Goal: Task Accomplishment & Management: Manage account settings

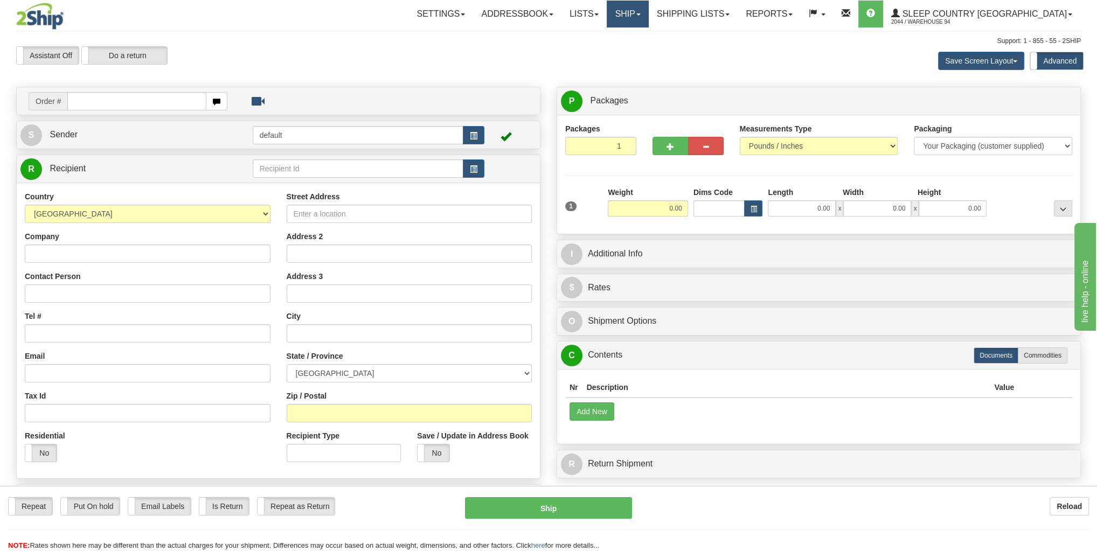
click at [648, 14] on link "Ship" at bounding box center [627, 14] width 41 height 27
click at [635, 54] on span "OnHold / Order Queue" at bounding box center [600, 51] width 76 height 9
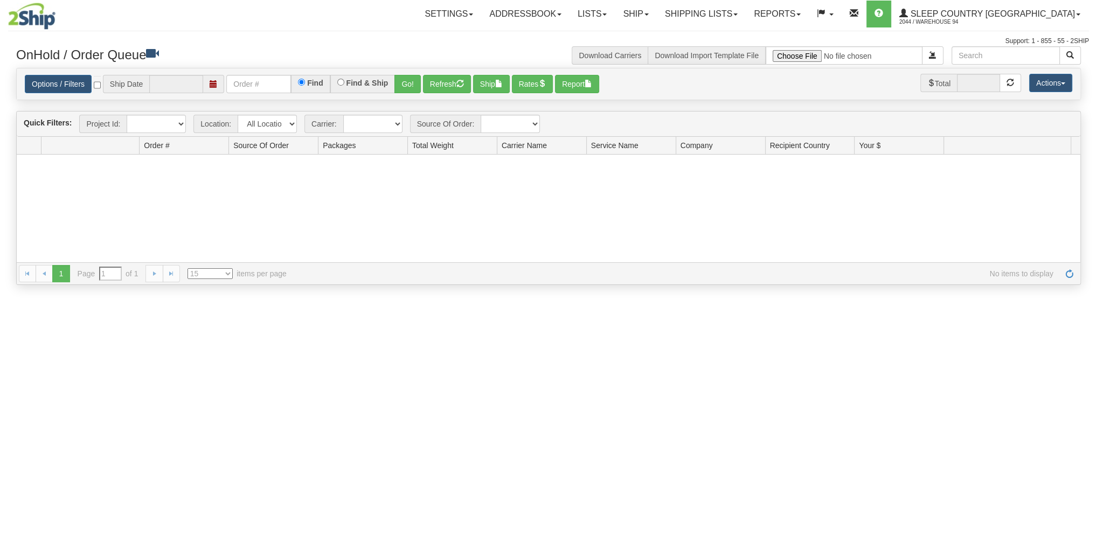
type input "[DATE]"
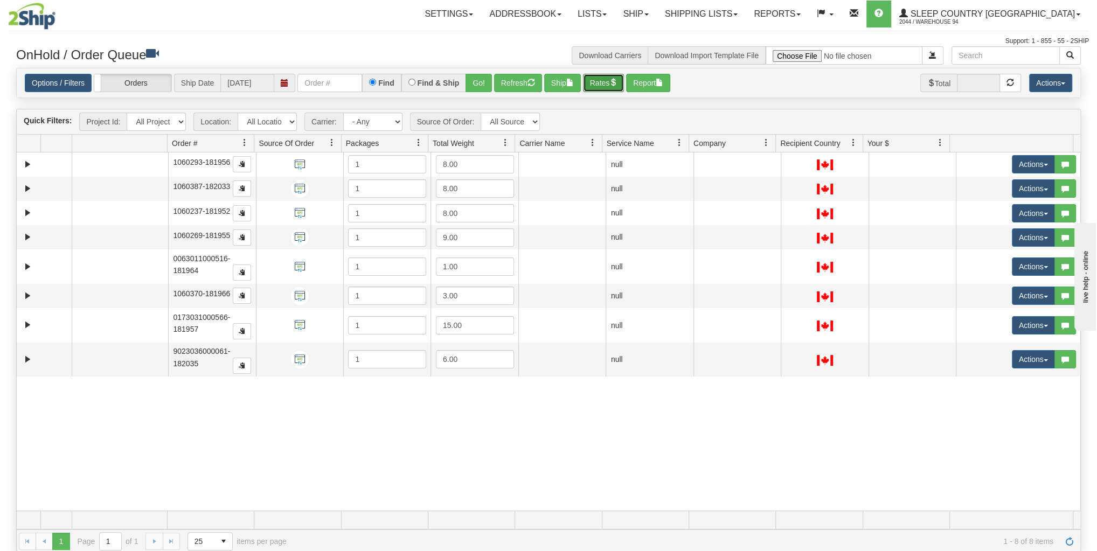
click at [595, 80] on button "Rates" at bounding box center [603, 83] width 41 height 18
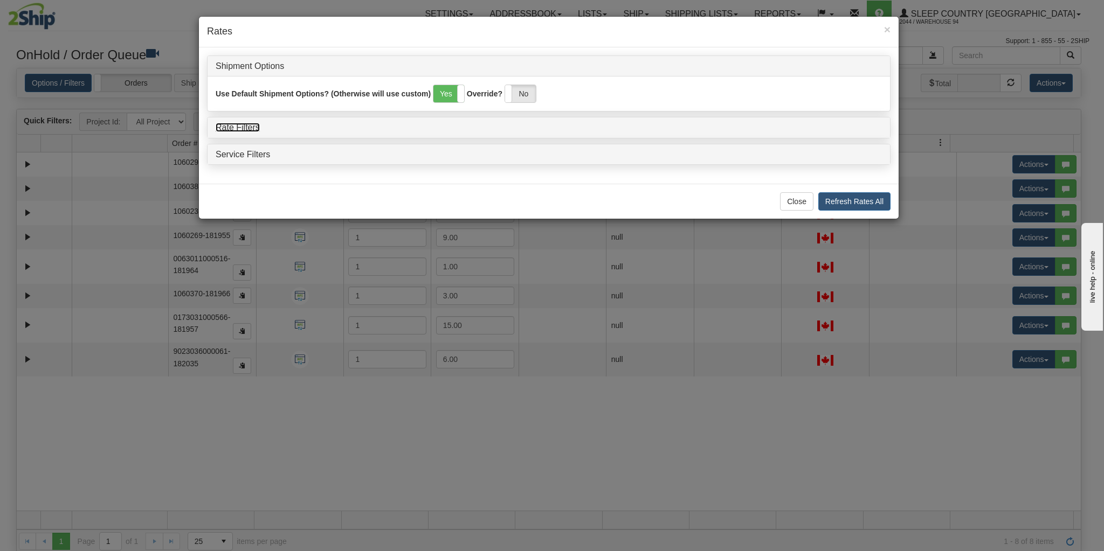
click at [247, 127] on link "Rate Filters" at bounding box center [238, 127] width 44 height 9
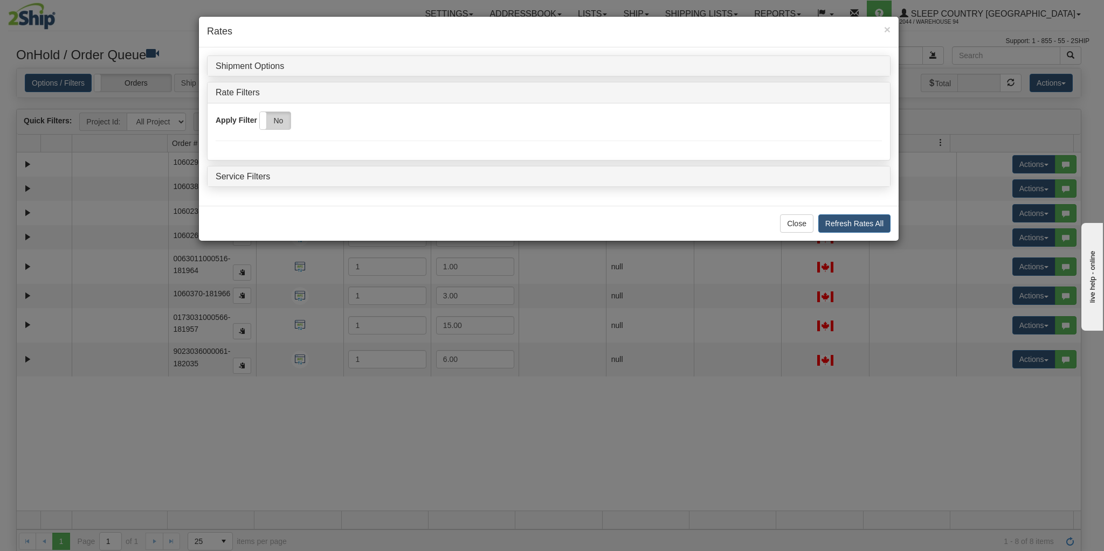
click at [272, 116] on label "No" at bounding box center [275, 120] width 31 height 17
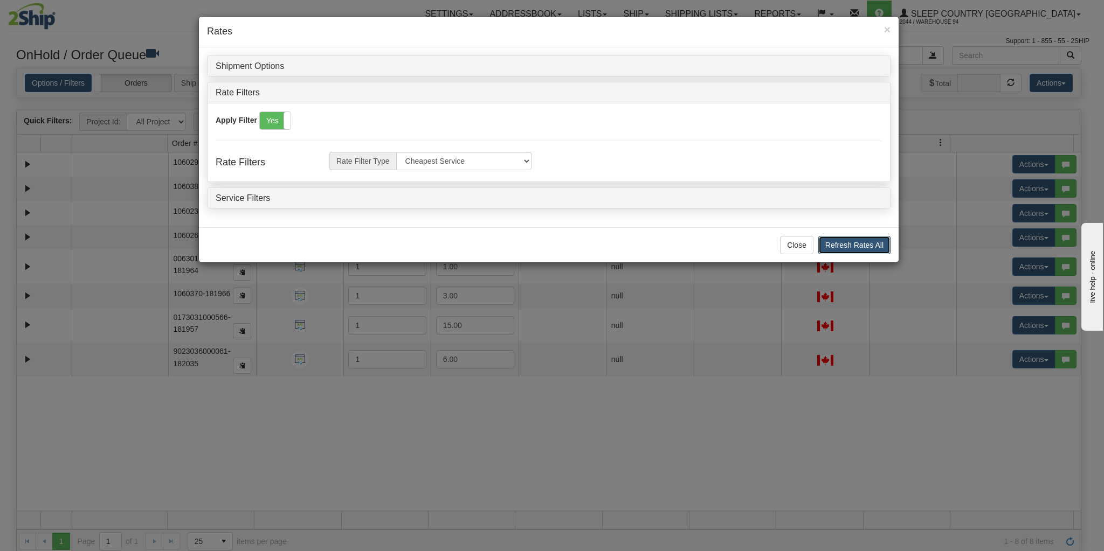
click at [867, 241] on button "Refresh Rates All" at bounding box center [854, 245] width 72 height 18
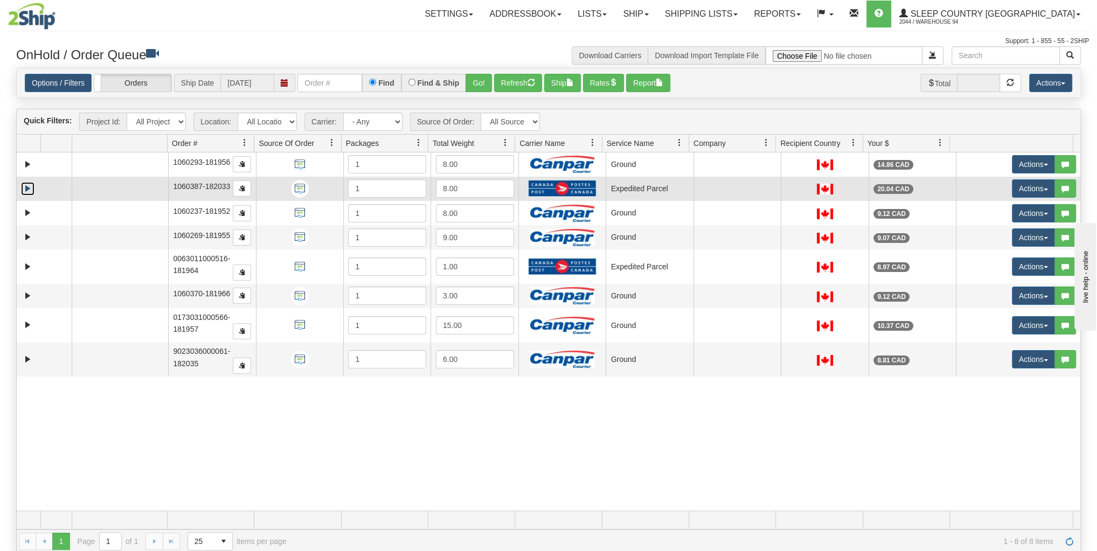
click at [24, 184] on link "Expand" at bounding box center [27, 188] width 13 height 13
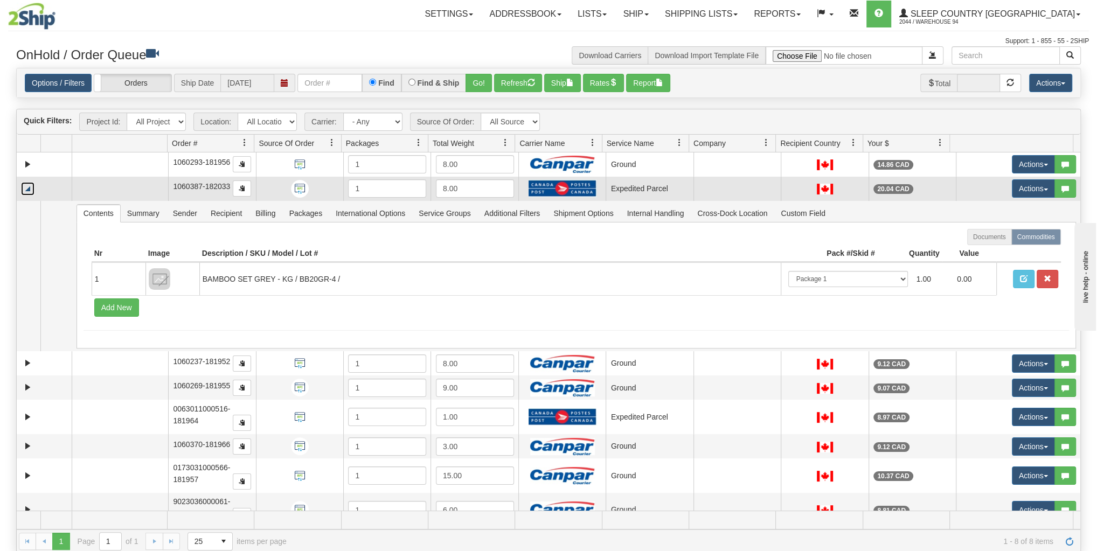
click at [26, 184] on link "Collapse" at bounding box center [27, 188] width 13 height 13
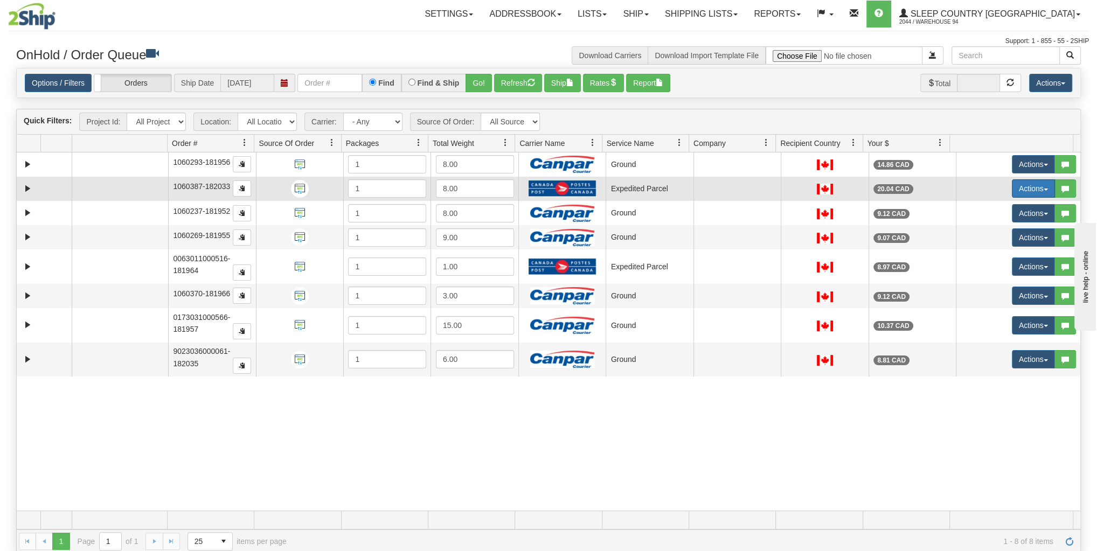
click at [1029, 188] on button "Actions" at bounding box center [1033, 188] width 43 height 18
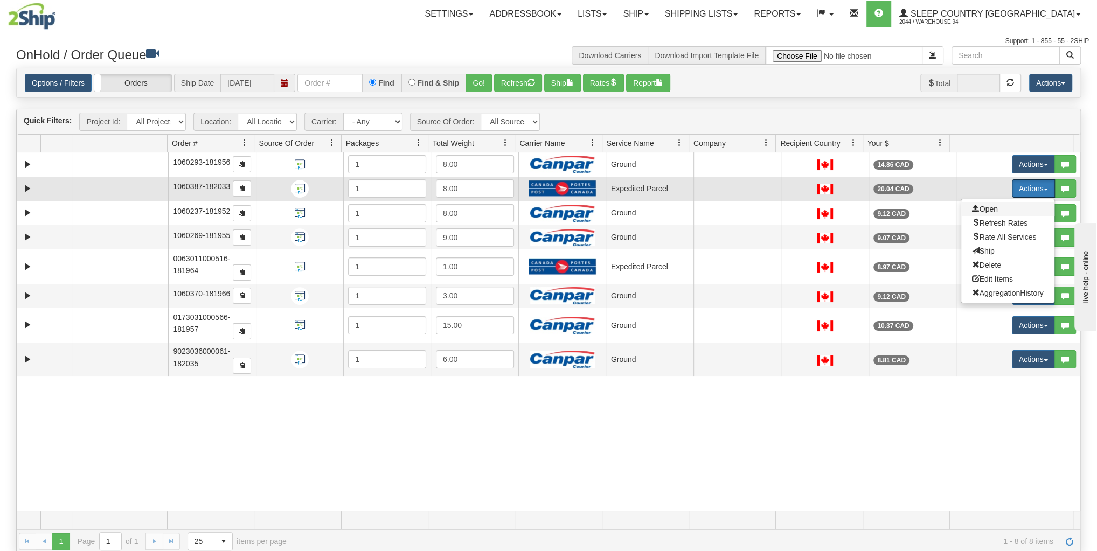
click at [988, 205] on span "Open" at bounding box center [985, 209] width 26 height 9
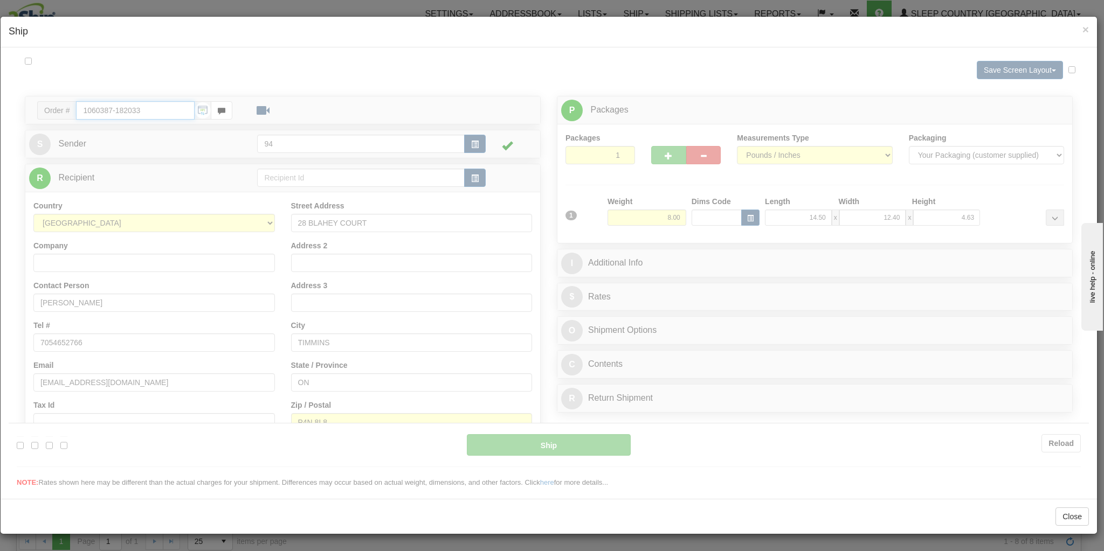
type input "DOM.EP"
type input "11:47"
type input "16:00"
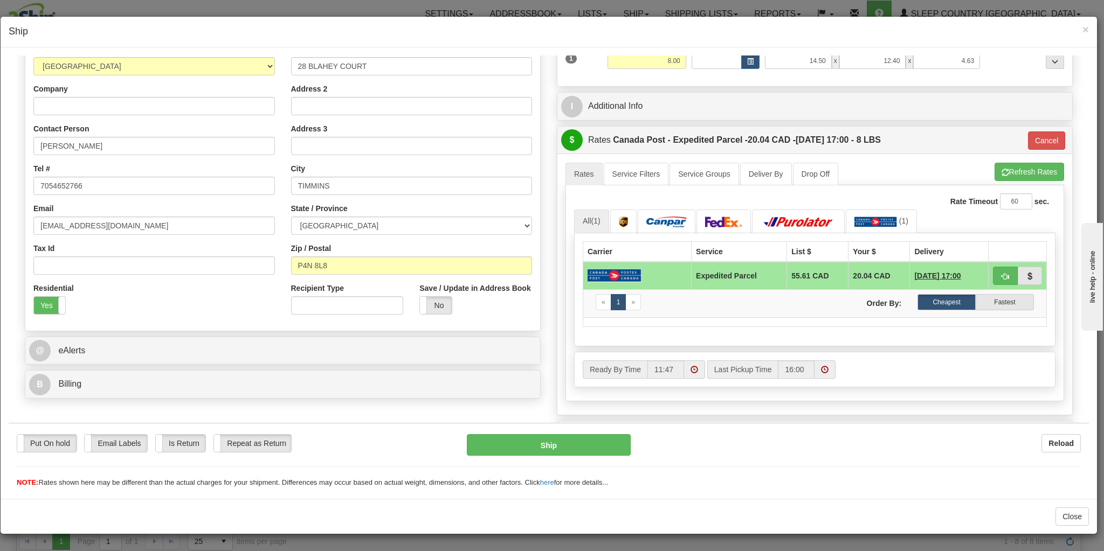
scroll to position [172, 0]
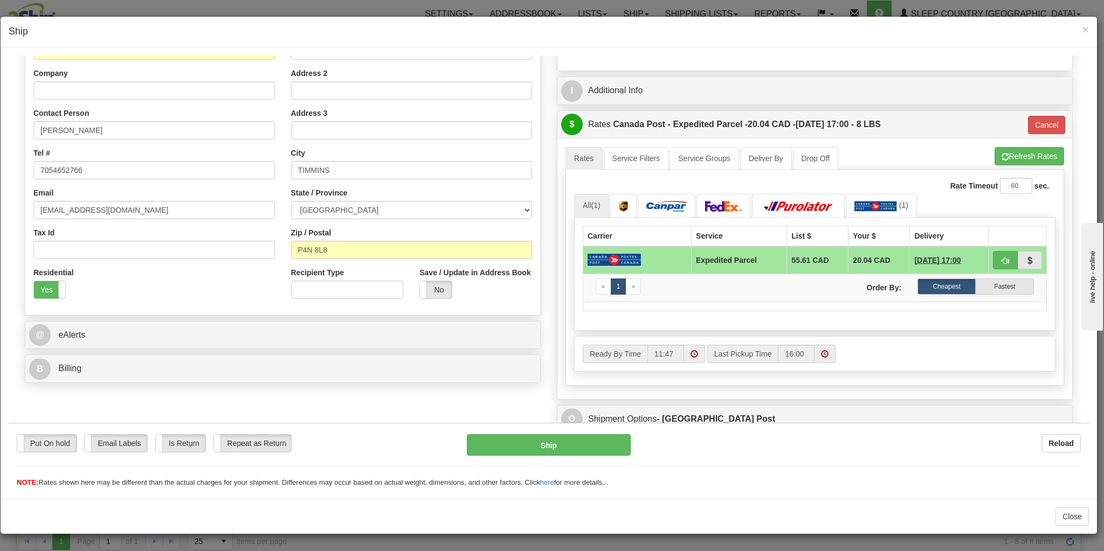
click at [1026, 135] on div "$ Rates Canada Post - Expedited Parcel - 20.04 CAD - [DATE] 17:00 - 8 LBS Cancel" at bounding box center [814, 123] width 515 height 27
click at [1028, 131] on button "Cancel" at bounding box center [1047, 124] width 38 height 18
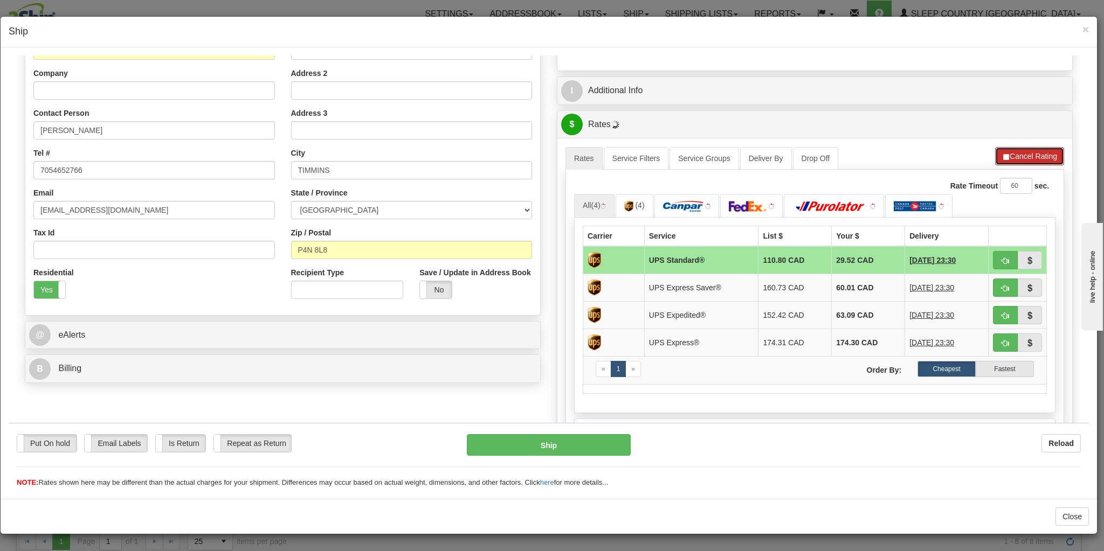
click at [1018, 148] on button "Cancel Rating" at bounding box center [1029, 156] width 69 height 18
click at [1018, 149] on button "Refresh Rates" at bounding box center [1029, 156] width 70 height 18
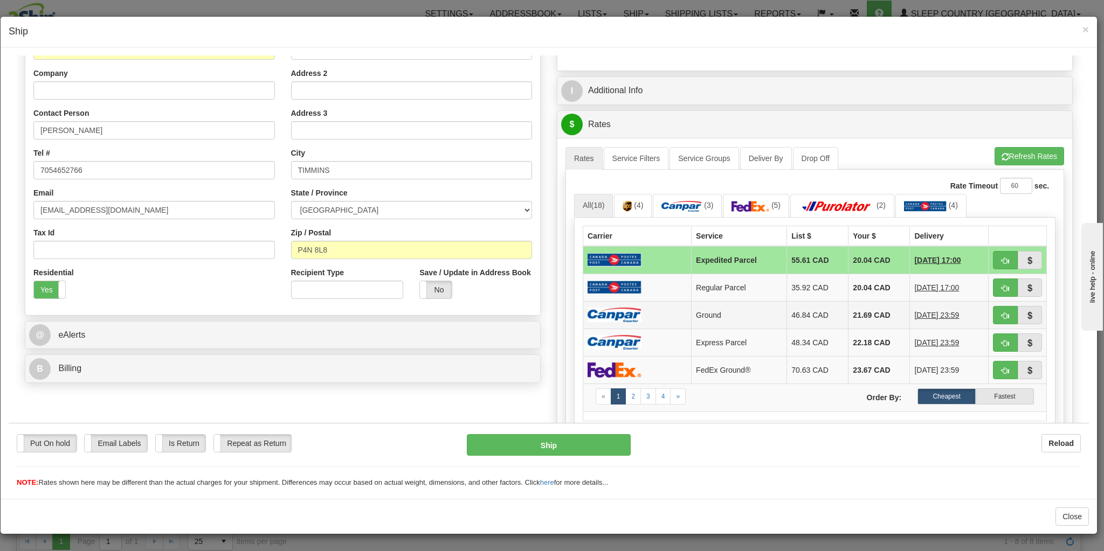
click at [787, 306] on td "46.84 CAD" at bounding box center [817, 314] width 61 height 27
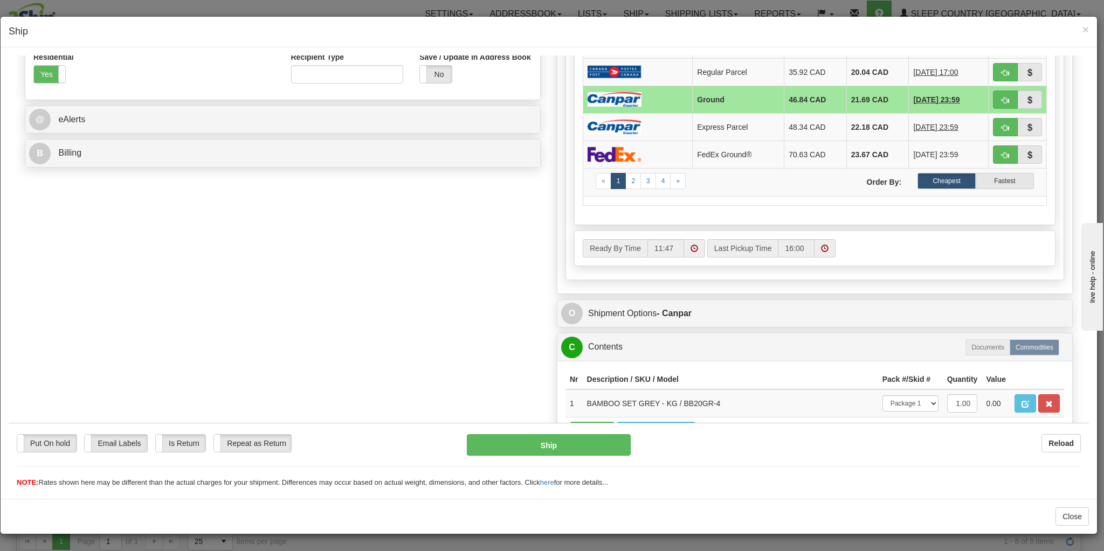
scroll to position [447, 0]
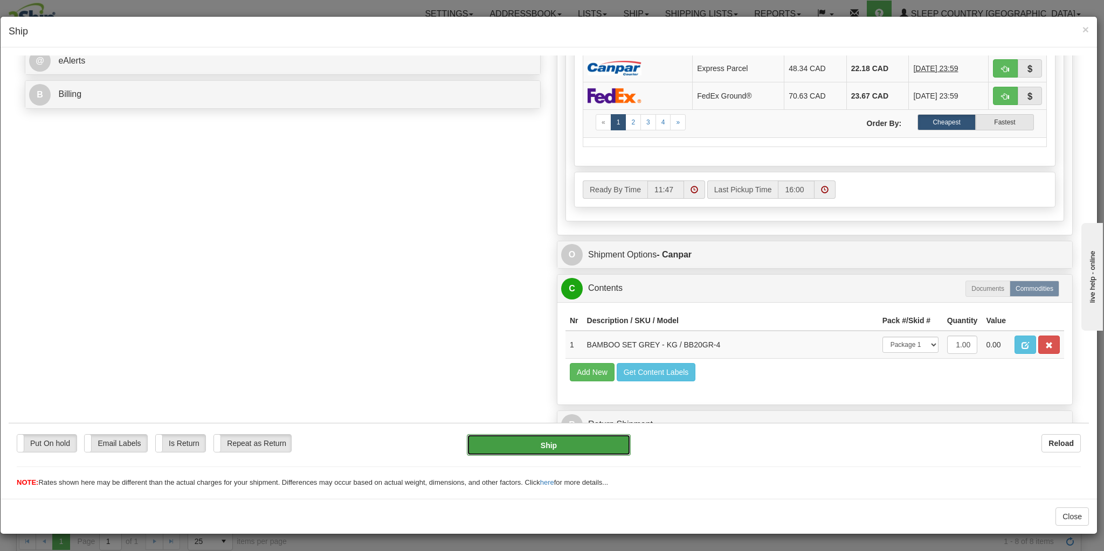
click at [538, 442] on button "Ship" at bounding box center [549, 445] width 164 height 22
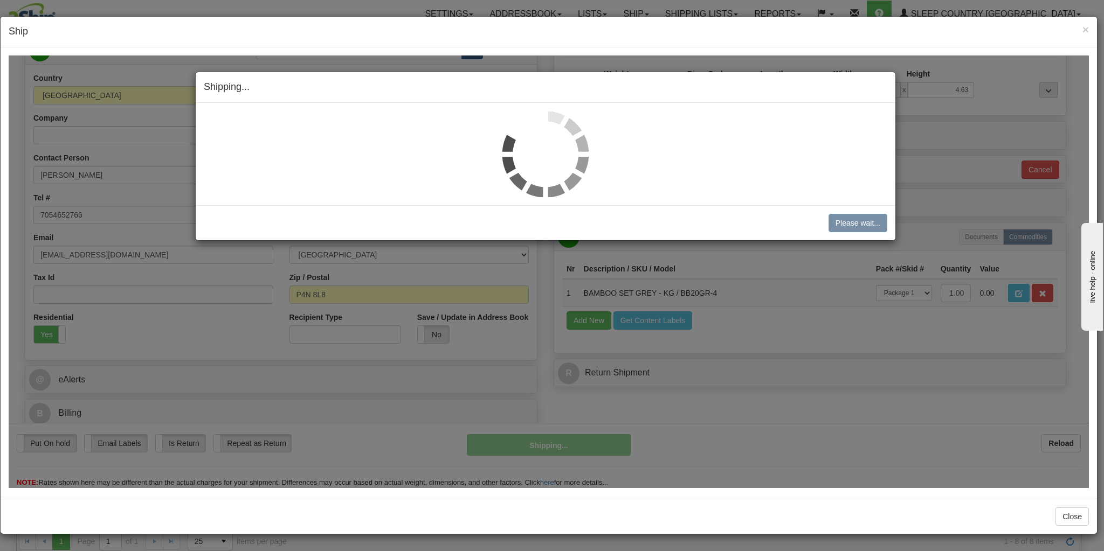
scroll to position [126, 0]
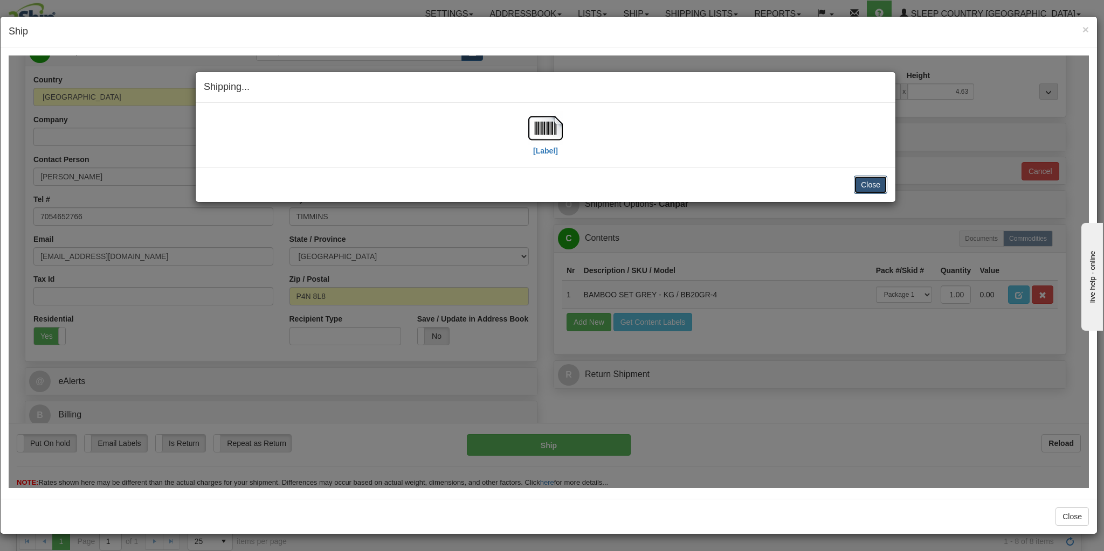
click at [870, 184] on button "Close" at bounding box center [870, 184] width 33 height 18
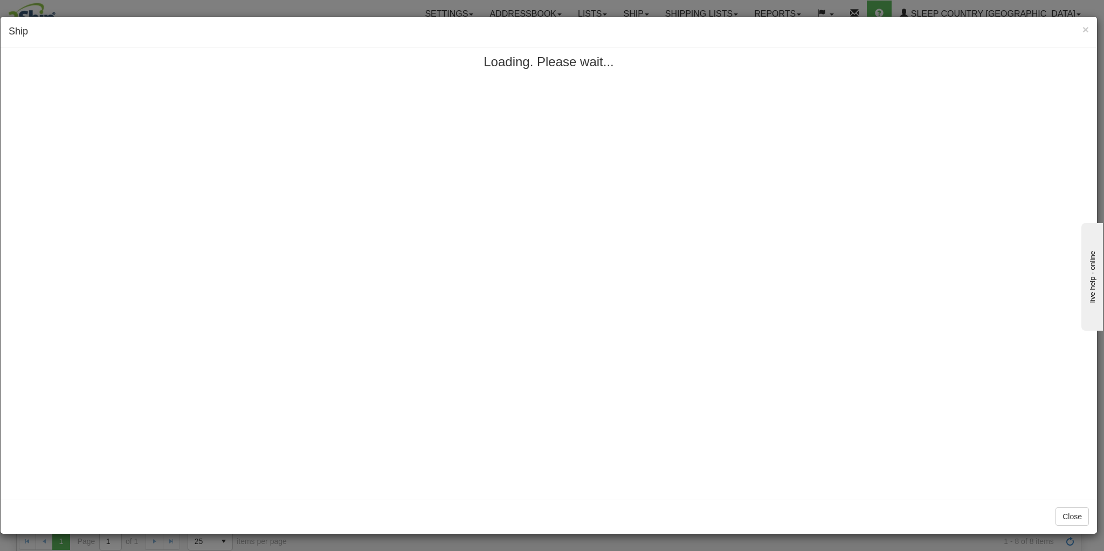
scroll to position [0, 0]
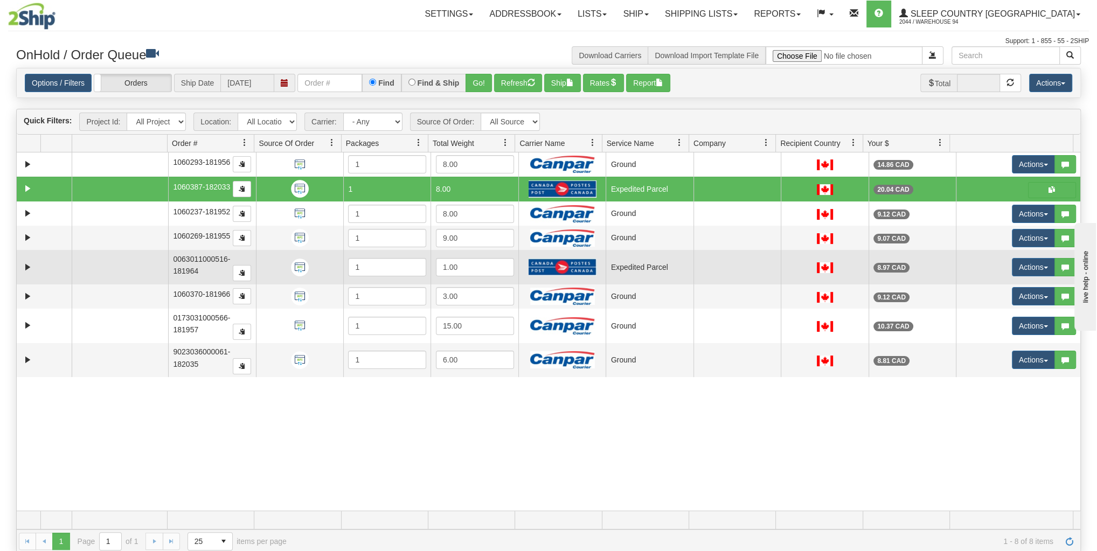
click at [19, 260] on td at bounding box center [44, 267] width 55 height 34
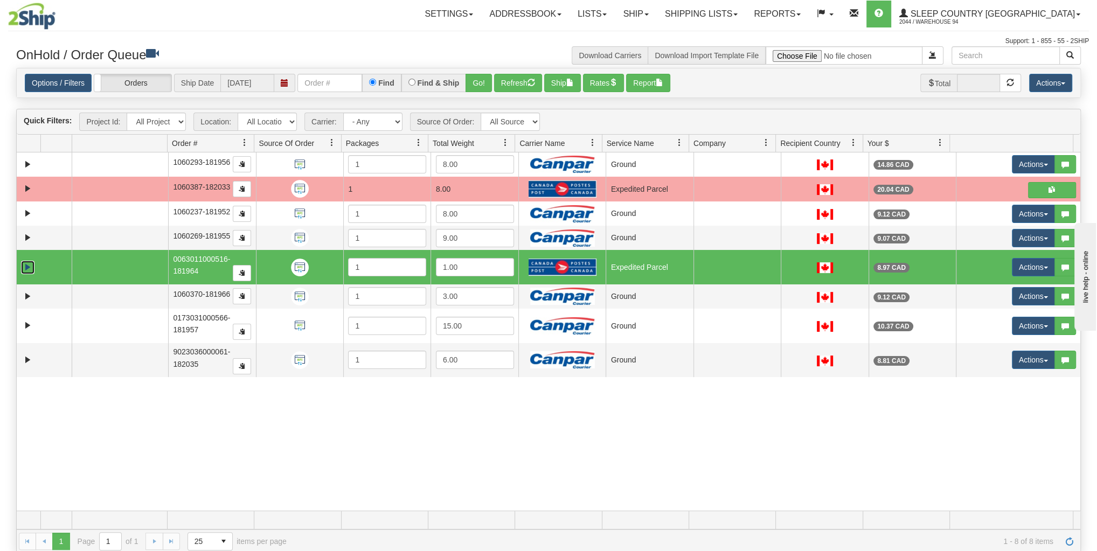
click at [23, 261] on link "Expand" at bounding box center [27, 267] width 13 height 13
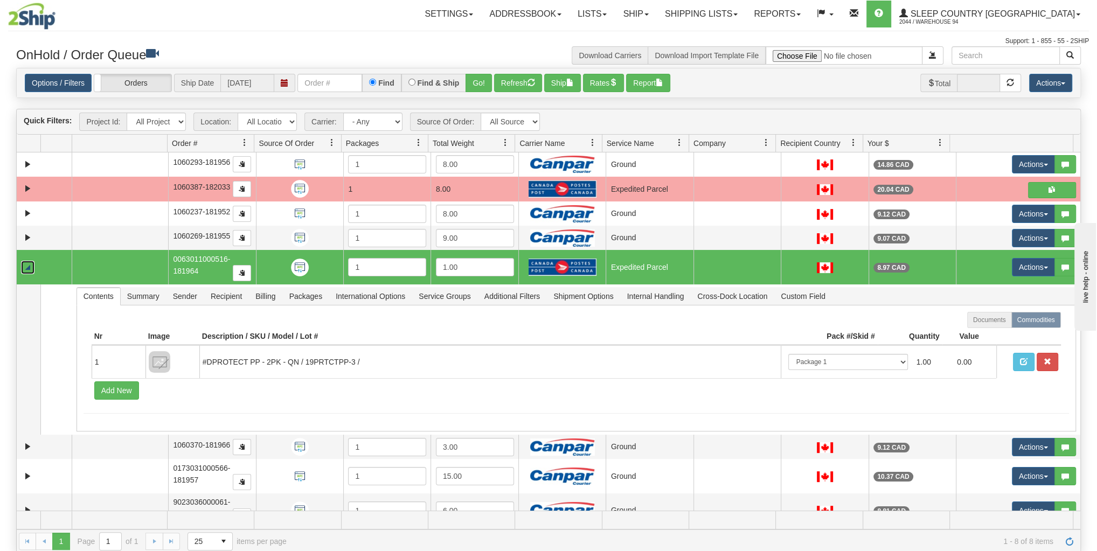
click at [23, 261] on link "Collapse" at bounding box center [27, 267] width 13 height 13
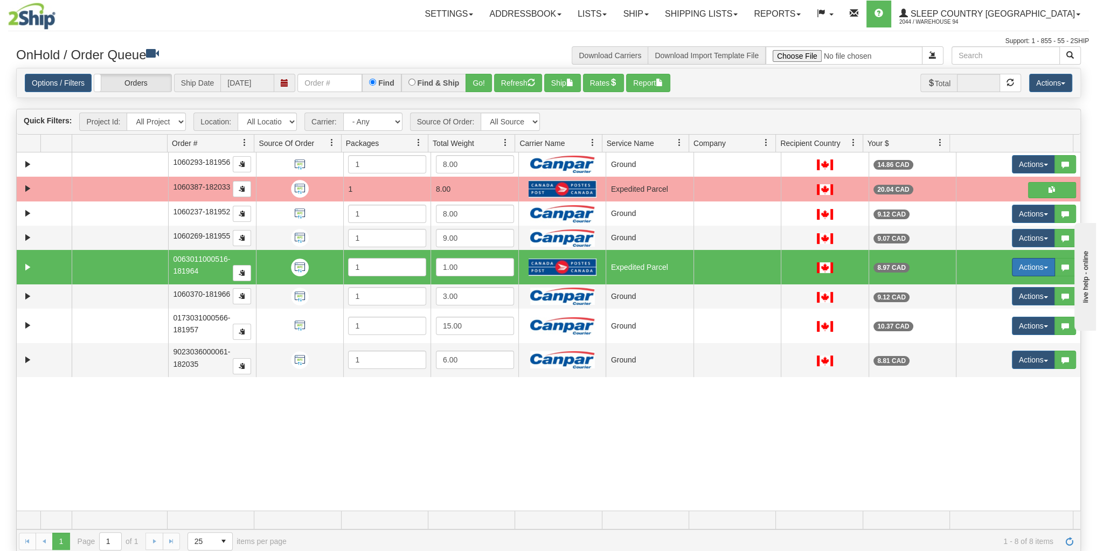
click at [1041, 261] on button "Actions" at bounding box center [1033, 267] width 43 height 18
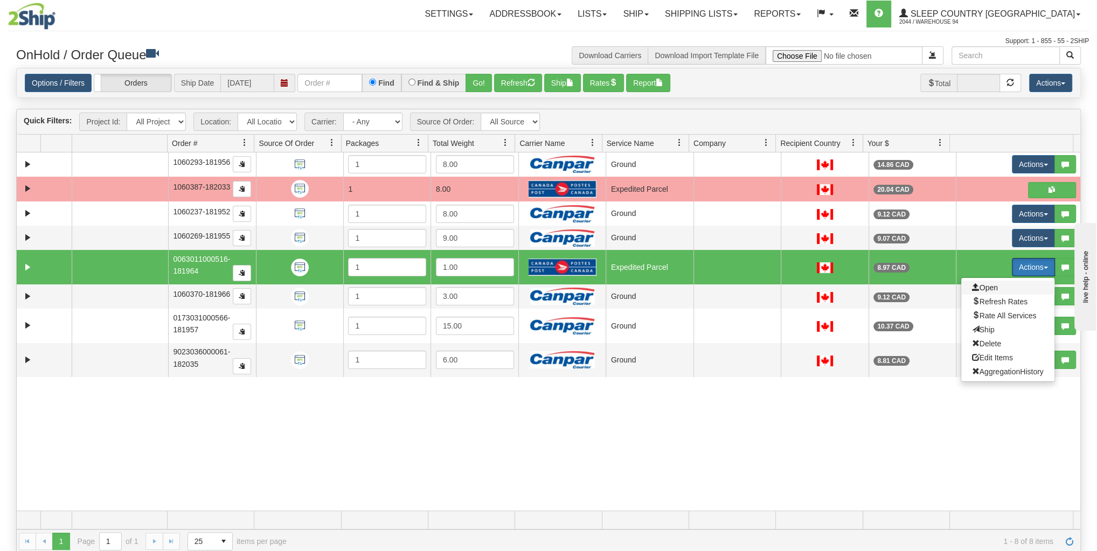
click at [974, 283] on span "Open" at bounding box center [985, 287] width 26 height 9
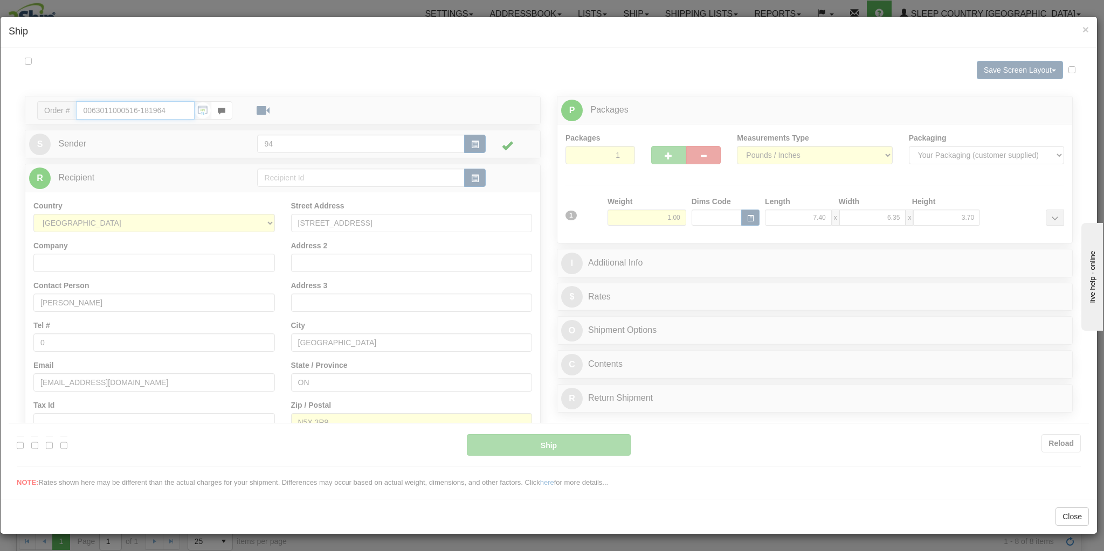
type input "DOM.EP"
type input "11:48"
type input "16:00"
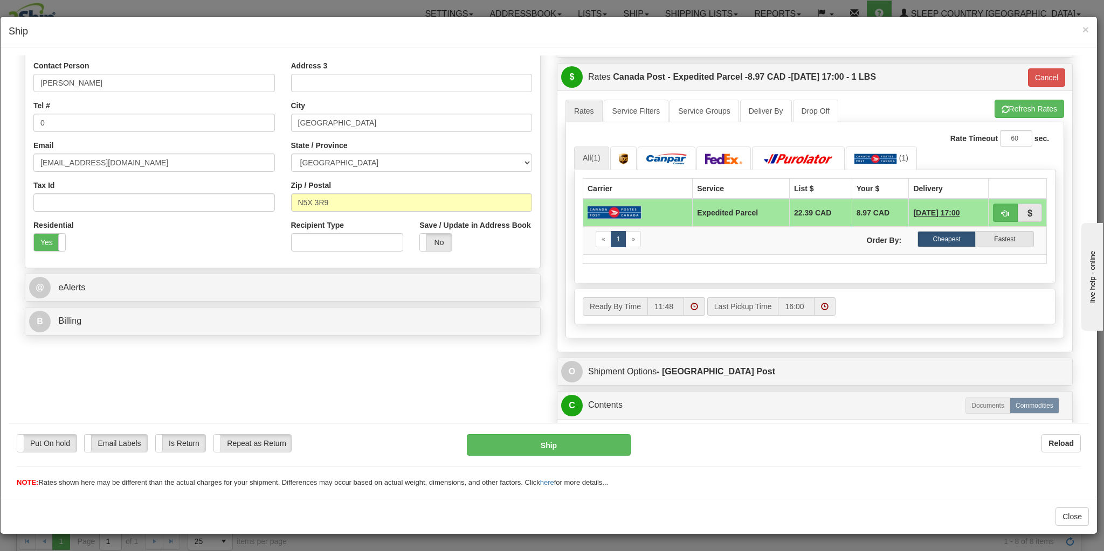
scroll to position [129, 0]
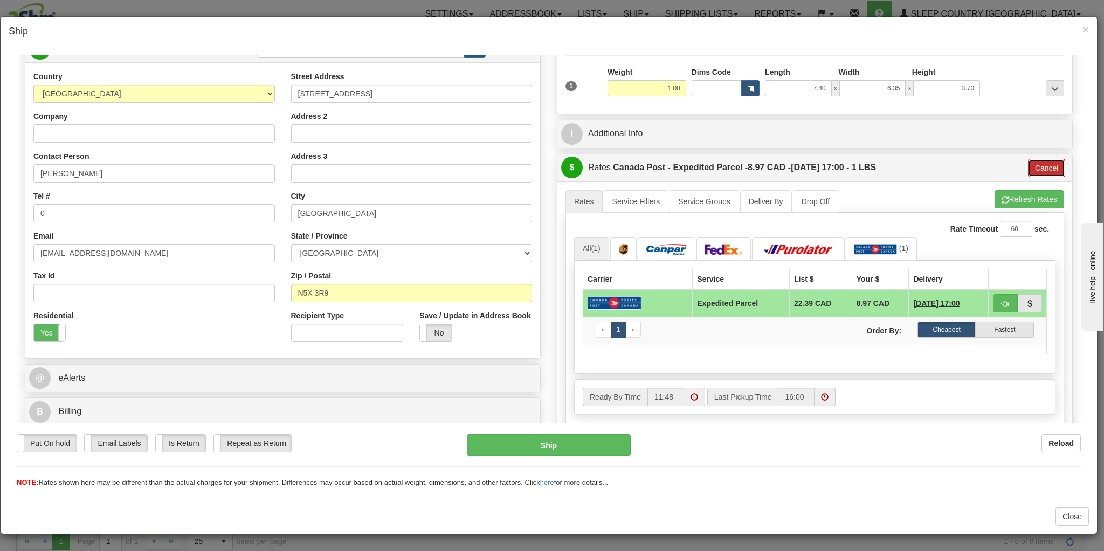
click at [1033, 165] on button "Cancel" at bounding box center [1047, 167] width 38 height 18
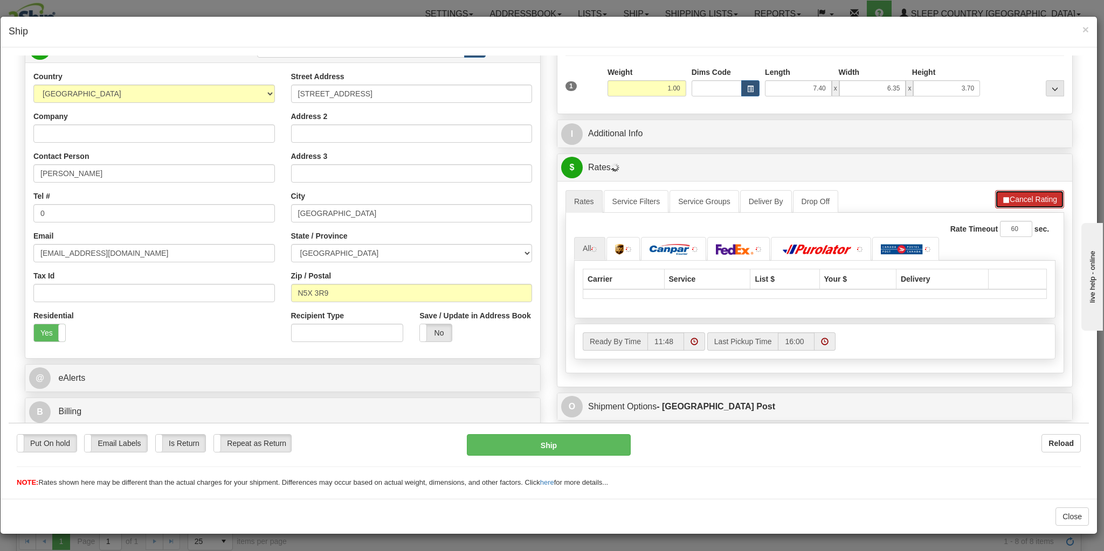
click at [1018, 190] on button "Cancel Rating" at bounding box center [1029, 199] width 69 height 18
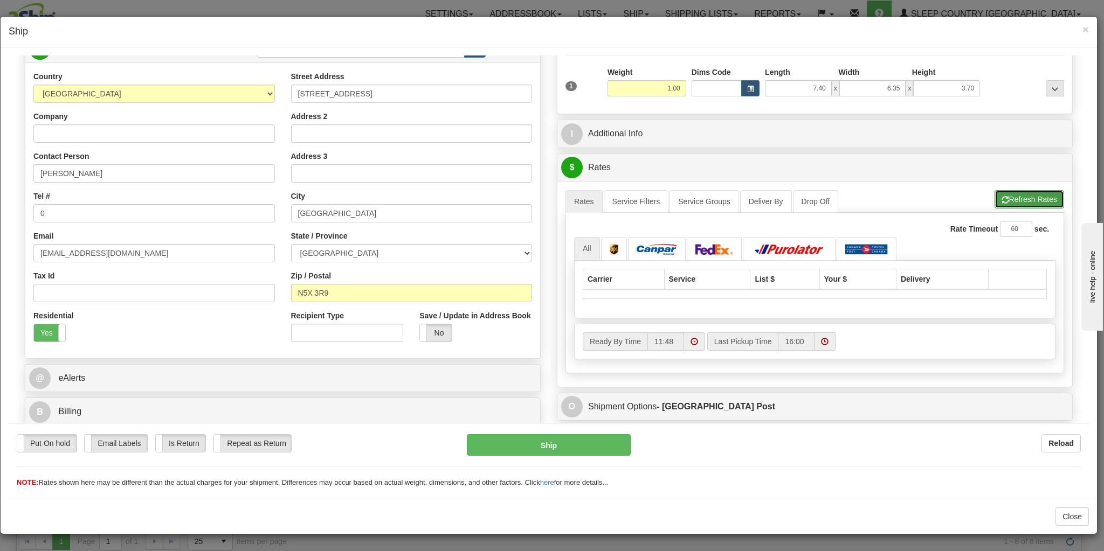
click at [1018, 191] on button "Refresh Rates" at bounding box center [1029, 199] width 70 height 18
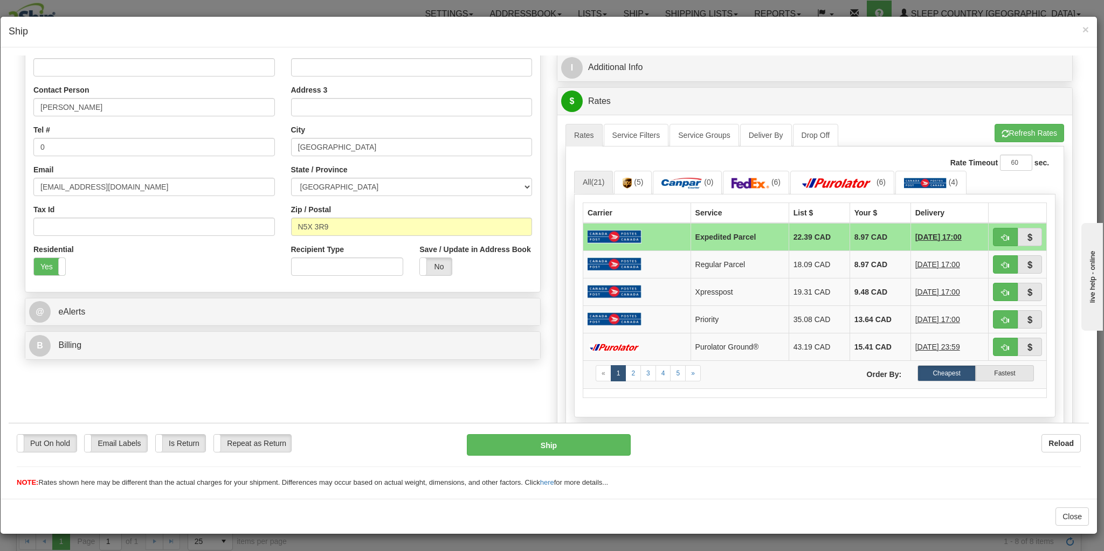
scroll to position [216, 0]
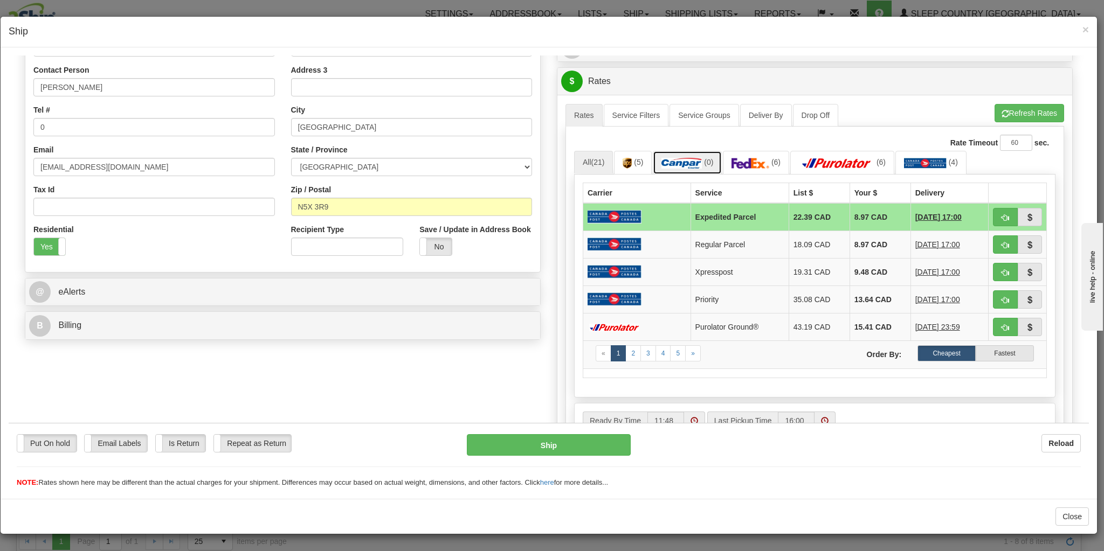
click at [692, 161] on img at bounding box center [681, 162] width 40 height 11
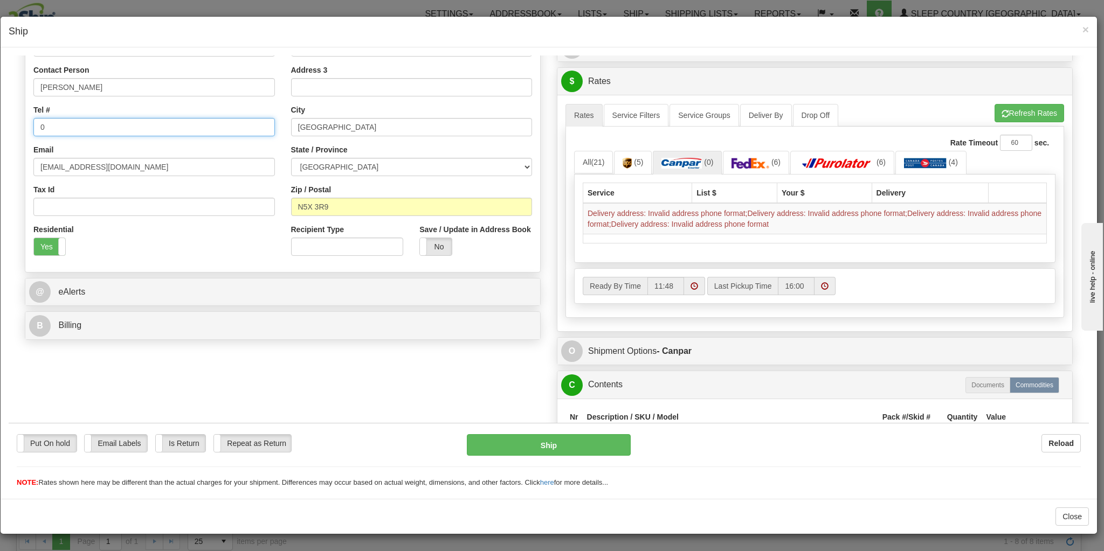
click at [60, 134] on input "0" at bounding box center [153, 126] width 241 height 18
type input "[PHONE_NUMBER]"
click at [1010, 114] on button "Refresh Rates" at bounding box center [1029, 112] width 70 height 18
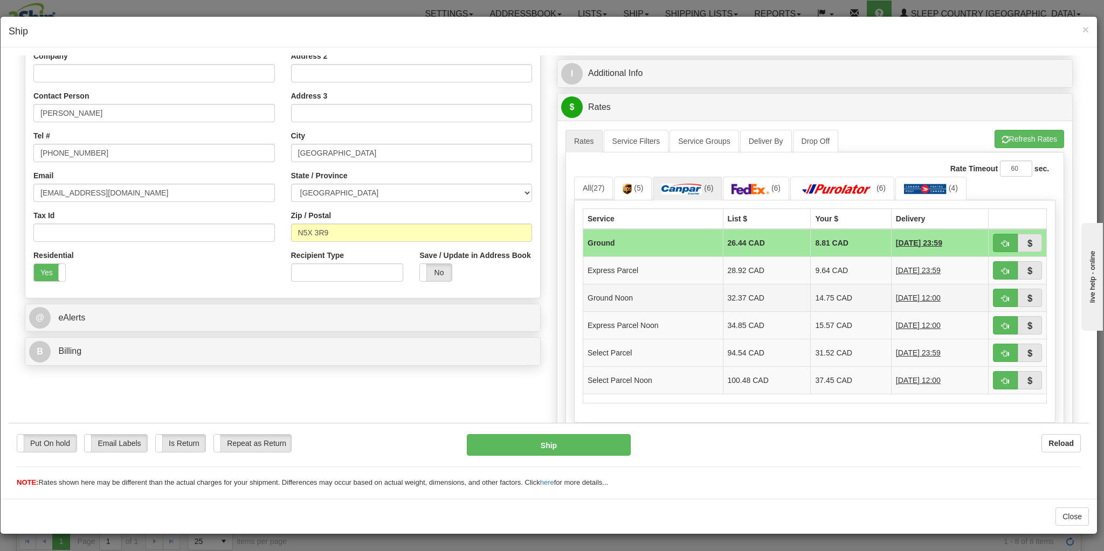
scroll to position [172, 0]
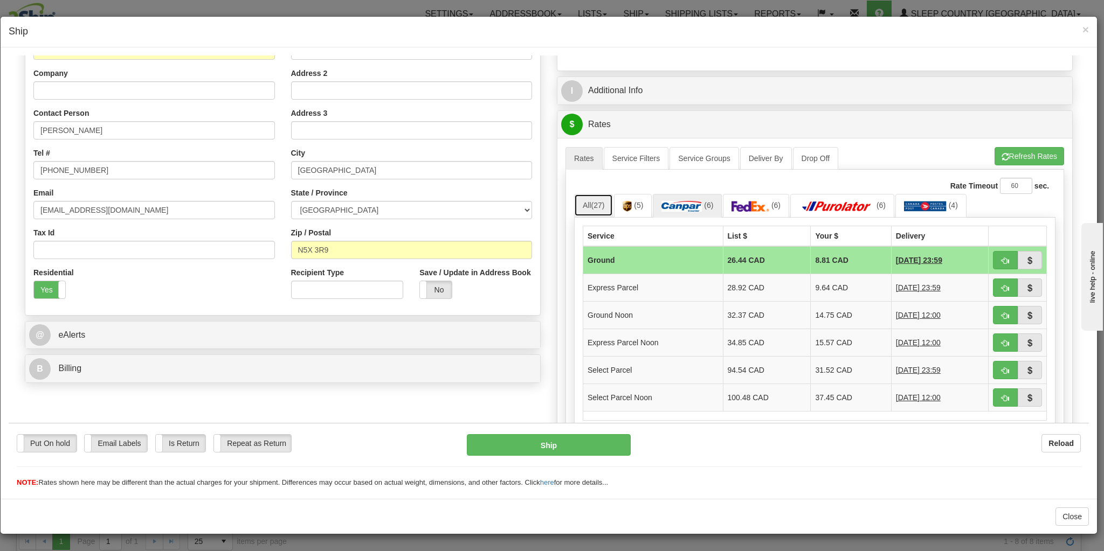
click at [586, 204] on link "All (27)" at bounding box center [593, 204] width 39 height 23
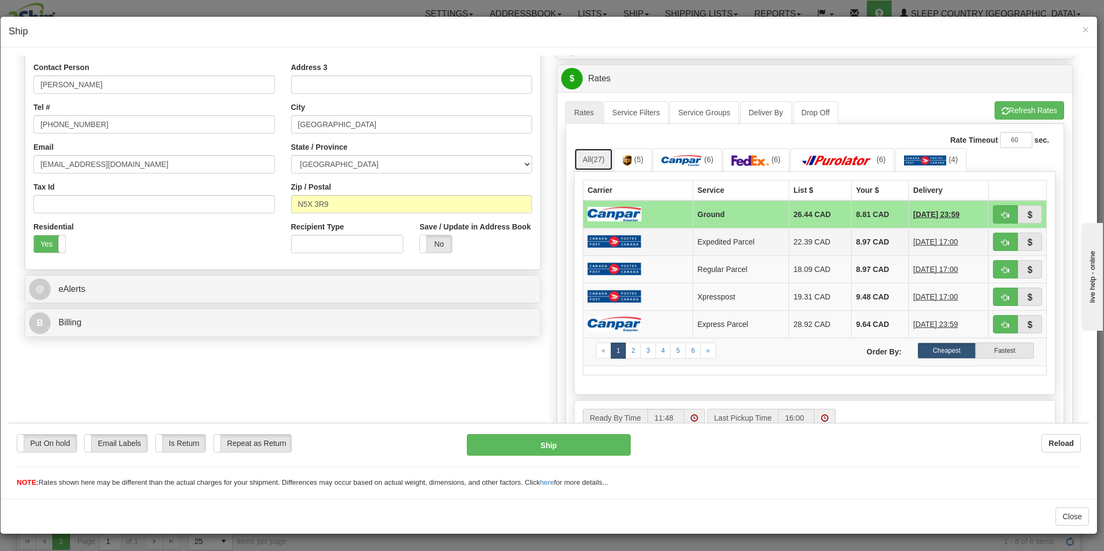
scroll to position [302, 0]
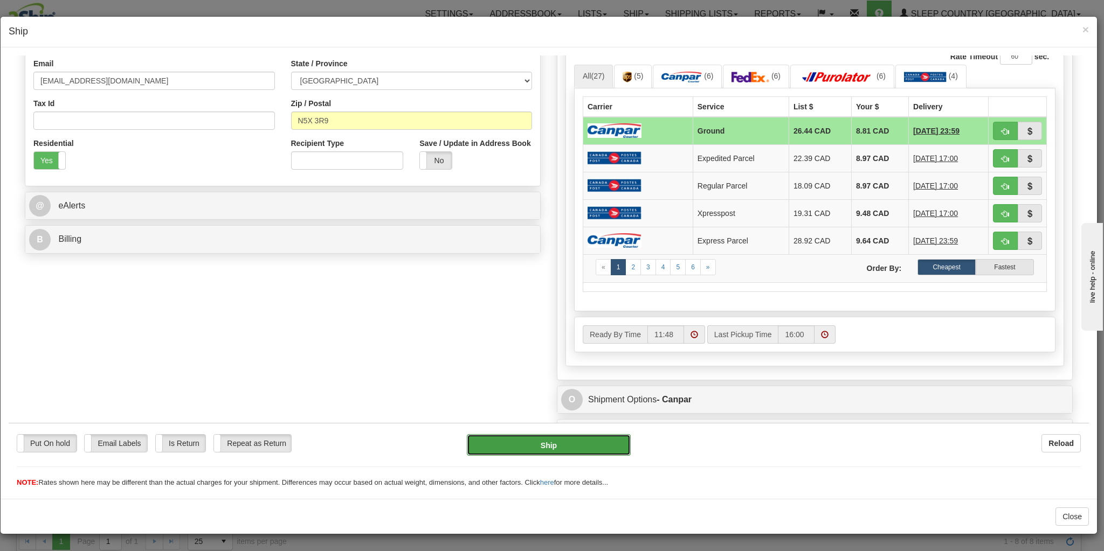
click at [590, 436] on button "Ship" at bounding box center [549, 445] width 164 height 22
type input "1"
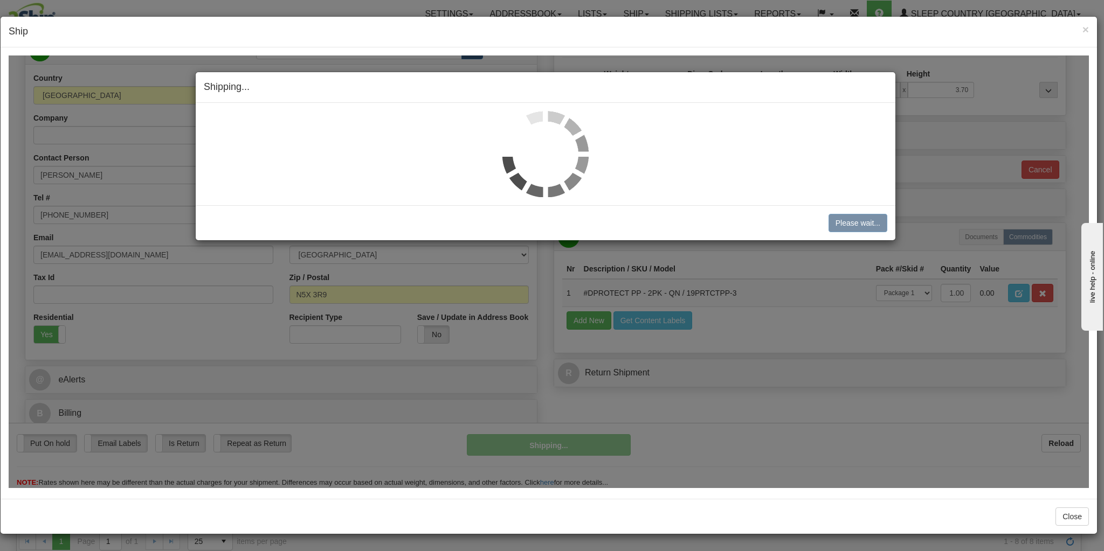
scroll to position [126, 0]
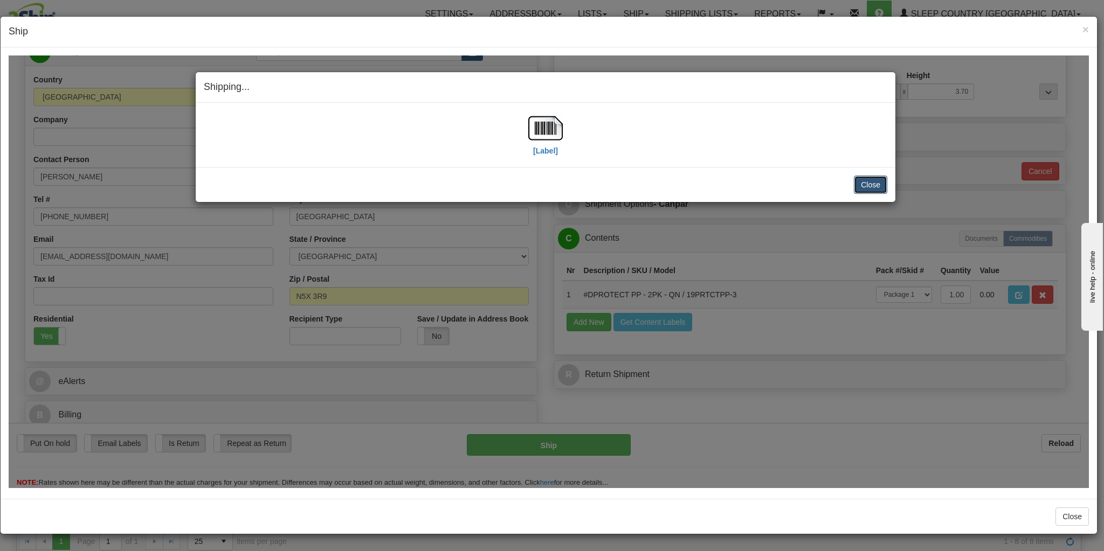
click at [864, 186] on button "Close" at bounding box center [870, 184] width 33 height 18
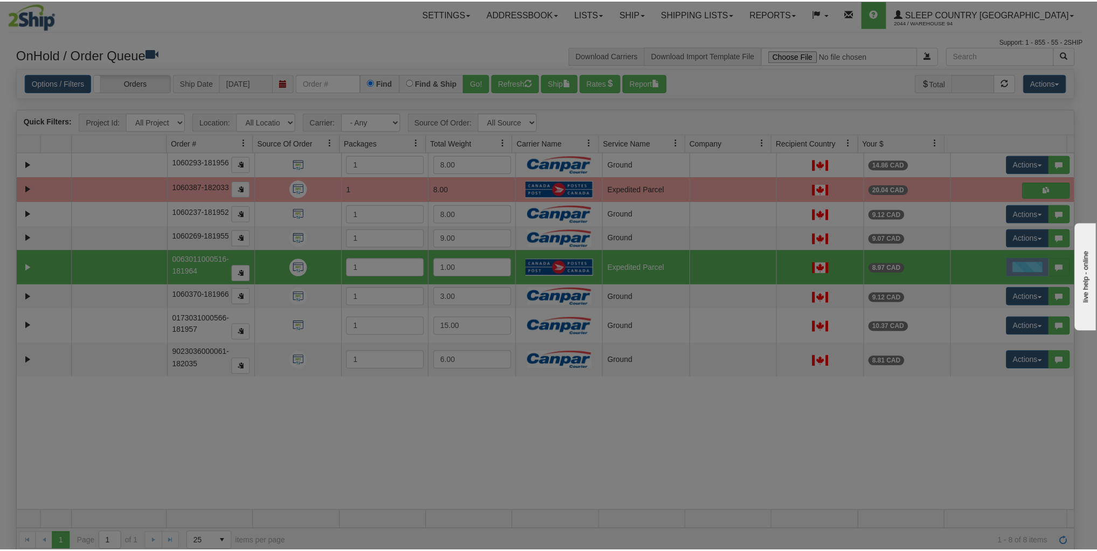
scroll to position [0, 0]
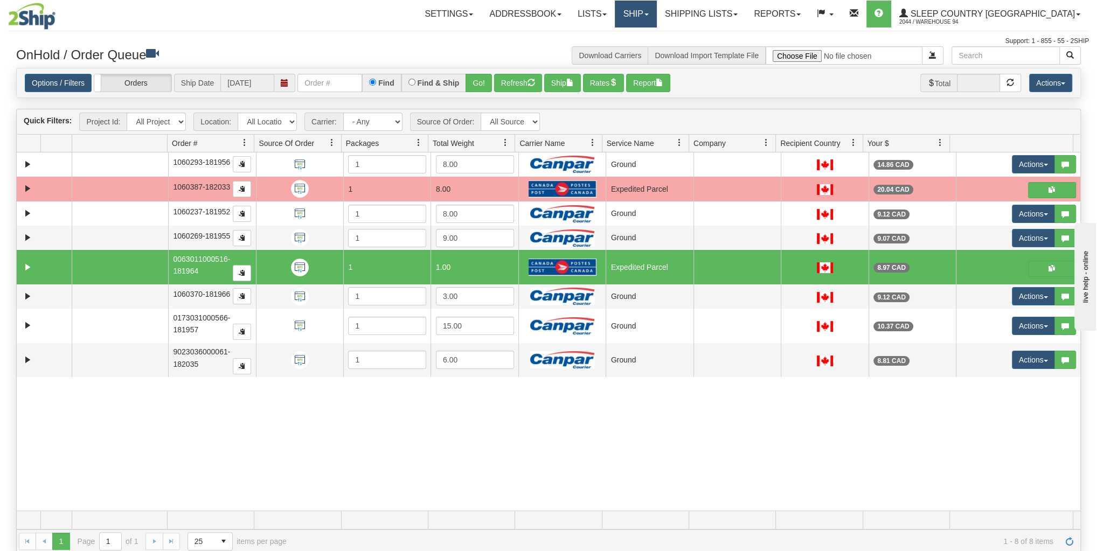
click at [656, 16] on link "Ship" at bounding box center [635, 14] width 41 height 27
click at [530, 33] on div "Toggle navigation Settings Shipping Preferences Fields Preferences New Recipien…" at bounding box center [548, 23] width 1081 height 46
click at [516, 79] on button "Refresh" at bounding box center [518, 83] width 48 height 18
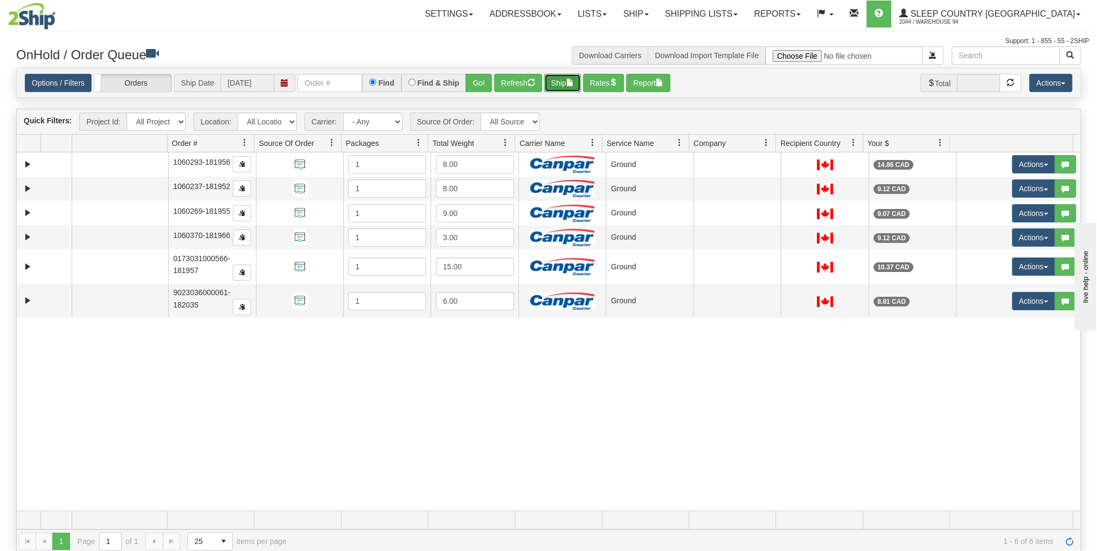
click at [555, 78] on button "Ship" at bounding box center [562, 83] width 37 height 18
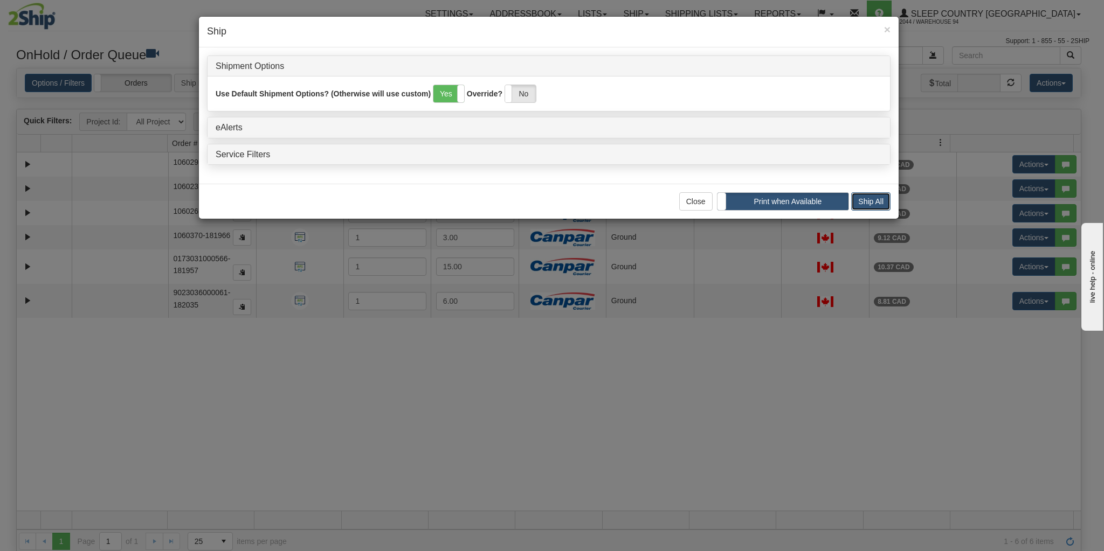
click at [871, 201] on button "Ship All" at bounding box center [870, 201] width 39 height 18
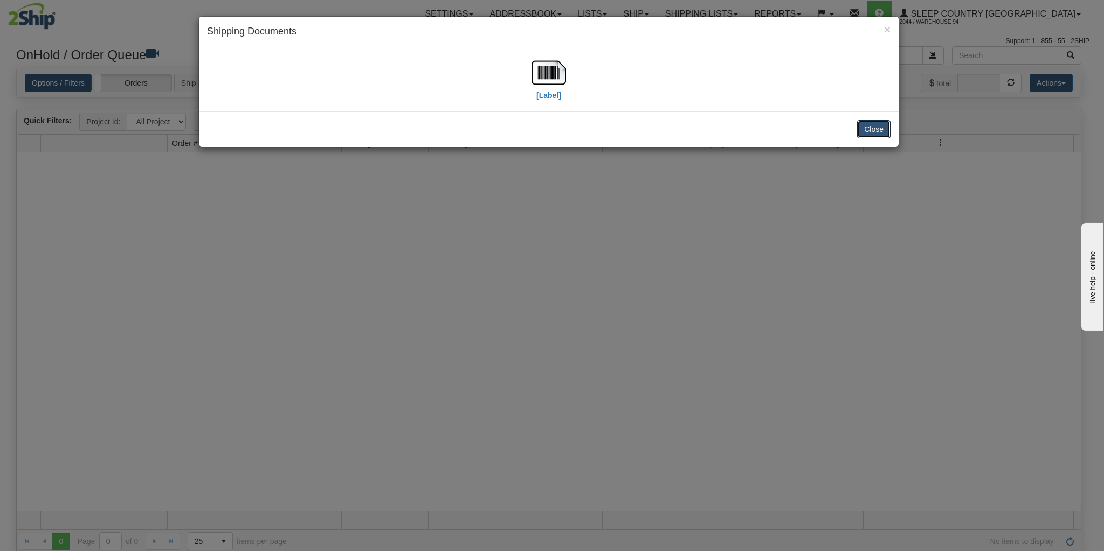
drag, startPoint x: 872, startPoint y: 131, endPoint x: 867, endPoint y: 128, distance: 6.3
click at [872, 131] on button "Close" at bounding box center [873, 129] width 33 height 18
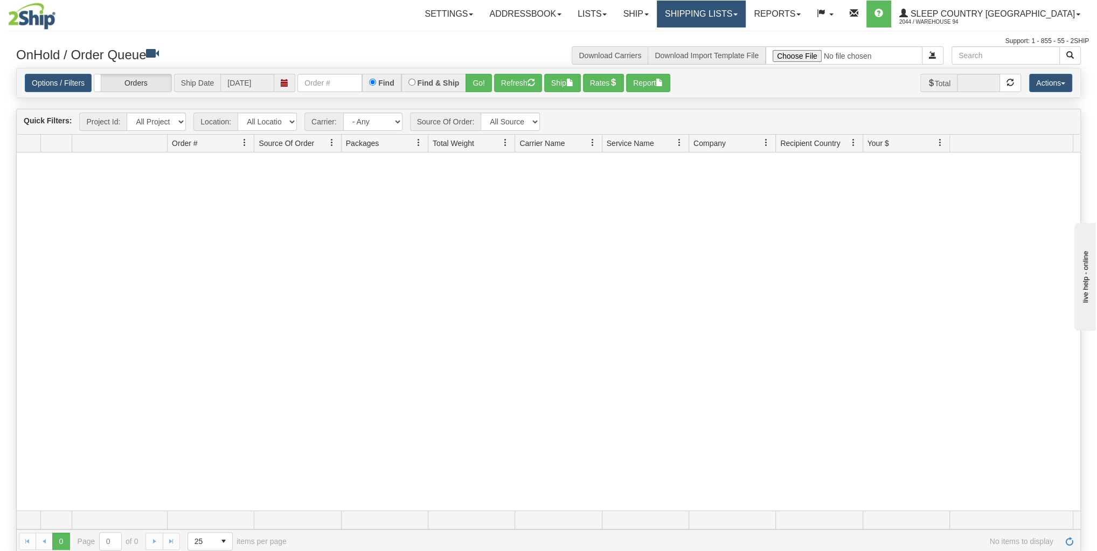
click at [723, 17] on link "Shipping lists" at bounding box center [701, 14] width 89 height 27
click at [714, 37] on span "Current Shipments" at bounding box center [682, 37] width 63 height 9
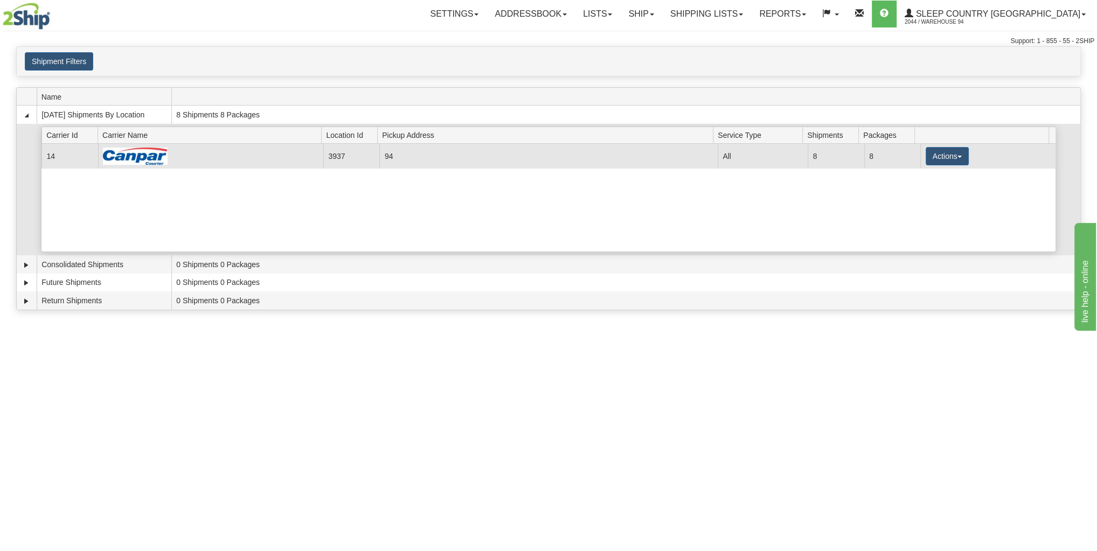
click at [966, 156] on td "Actions Details Close Pickup Zip Print" at bounding box center [987, 156] width 135 height 24
click at [945, 155] on button "Actions" at bounding box center [947, 156] width 43 height 18
click at [926, 233] on link "Print" at bounding box center [925, 233] width 86 height 14
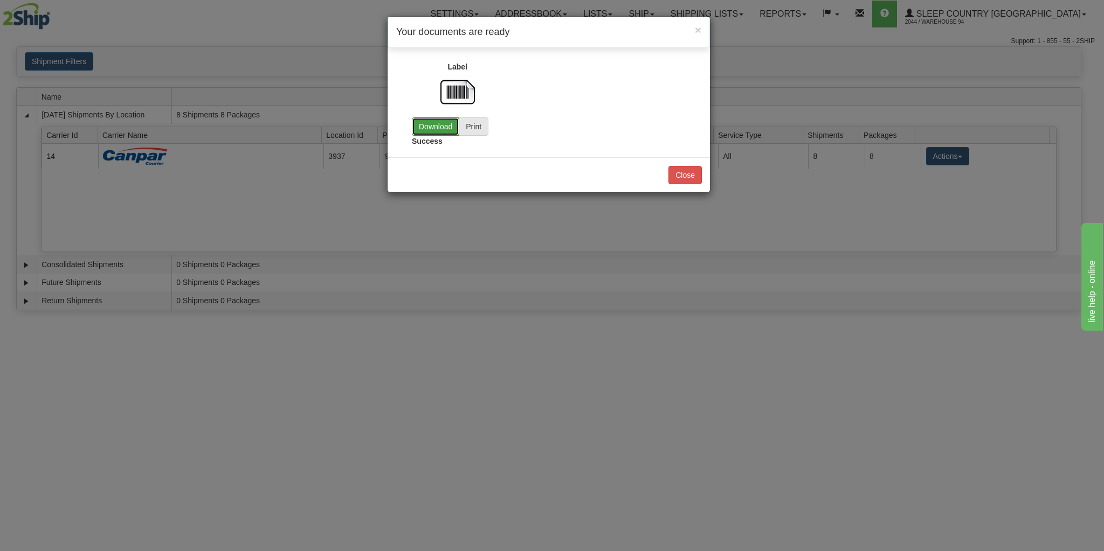
click at [425, 119] on link "Download" at bounding box center [435, 126] width 47 height 18
